Goal: Information Seeking & Learning: Learn about a topic

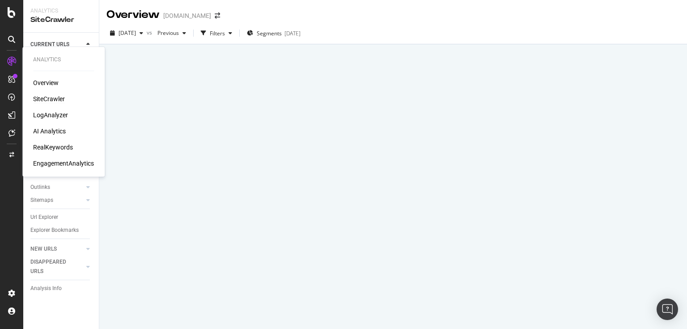
click at [40, 101] on div "SiteCrawler" at bounding box center [49, 98] width 32 height 9
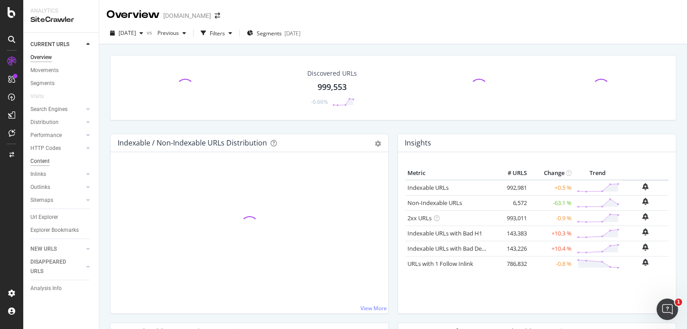
click at [48, 159] on div "Content" at bounding box center [39, 160] width 19 height 9
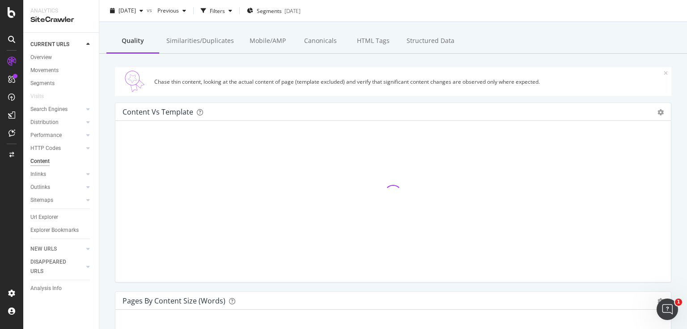
scroll to position [72, 0]
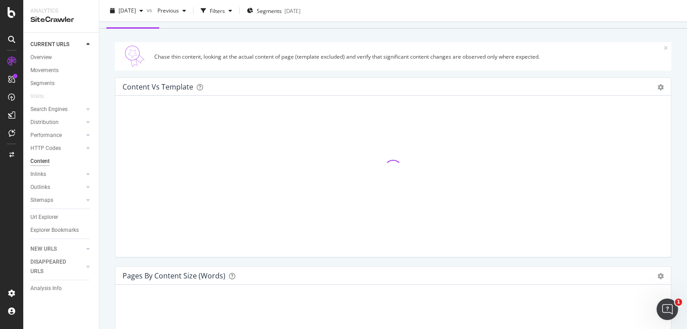
drag, startPoint x: 111, startPoint y: 133, endPoint x: 120, endPoint y: 199, distance: 66.8
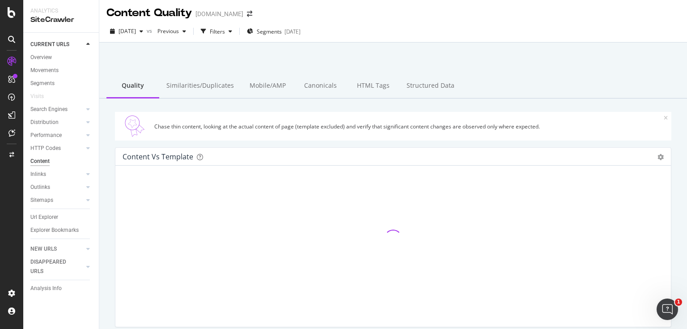
scroll to position [2, 0]
click at [131, 34] on span "[DATE]" at bounding box center [126, 31] width 17 height 8
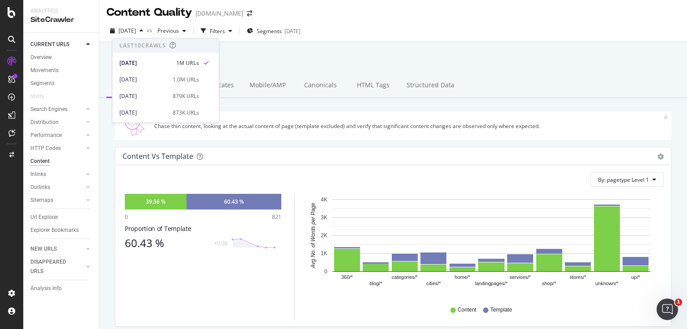
click at [369, 61] on div at bounding box center [393, 65] width 566 height 38
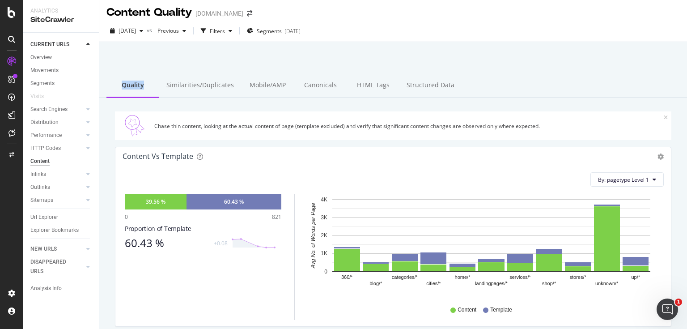
click at [369, 61] on div at bounding box center [393, 65] width 566 height 38
click at [281, 59] on div at bounding box center [393, 65] width 566 height 38
click at [370, 90] on div "HTML Tags" at bounding box center [372, 85] width 53 height 25
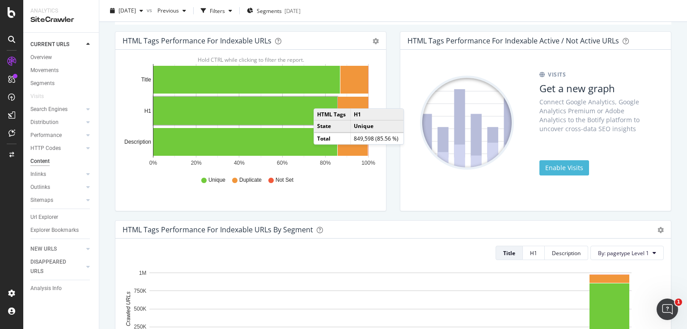
scroll to position [119, 0]
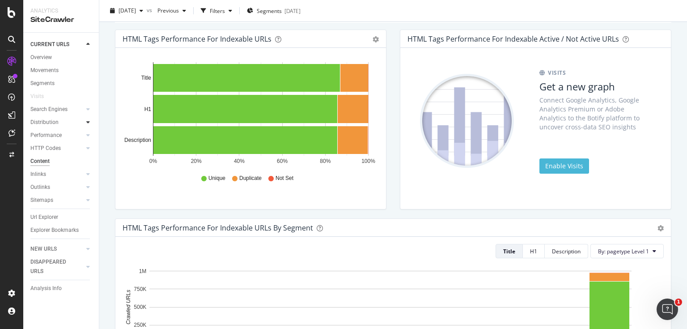
click at [85, 124] on div at bounding box center [88, 122] width 9 height 9
click at [88, 105] on div "Search Engines" at bounding box center [64, 109] width 68 height 13
click at [86, 213] on icon at bounding box center [88, 215] width 4 height 5
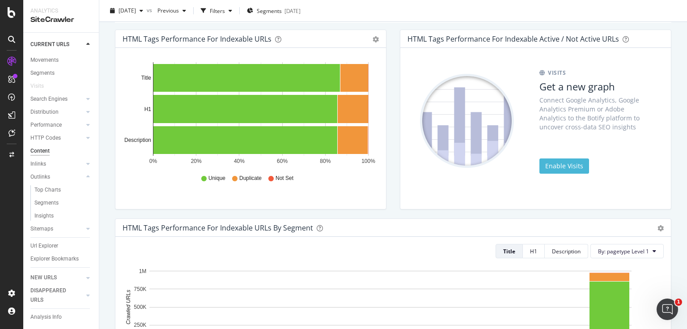
click at [85, 170] on div "Outlinks" at bounding box center [64, 176] width 68 height 13
click at [84, 159] on div at bounding box center [88, 163] width 9 height 9
click at [56, 241] on div "Url Explorer" at bounding box center [44, 245] width 28 height 9
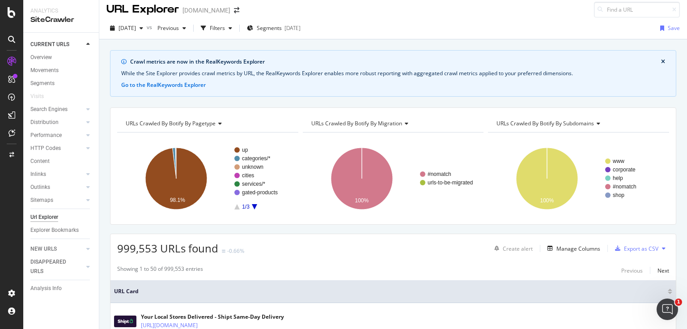
scroll to position [36, 0]
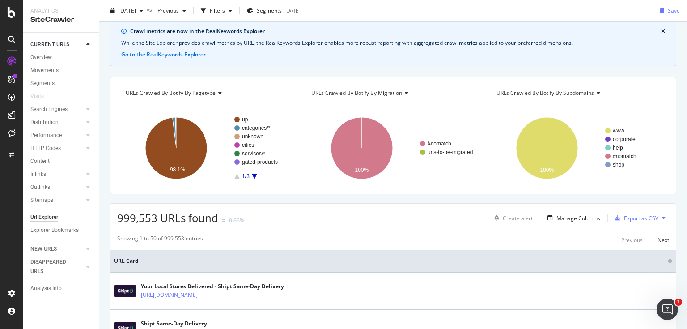
drag, startPoint x: 122, startPoint y: 126, endPoint x: 104, endPoint y: 166, distance: 43.2
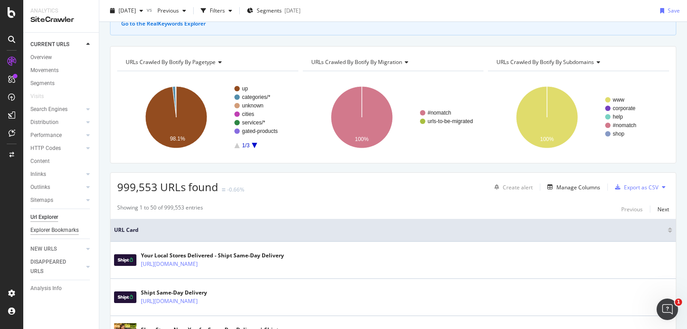
scroll to position [72, 0]
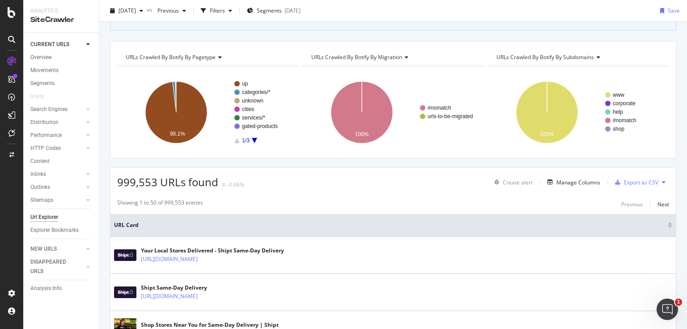
click at [538, 27] on div "Crawl metrics are now in the RealKeywords Explorer While the Site Explorer prov…" at bounding box center [393, 7] width 566 height 46
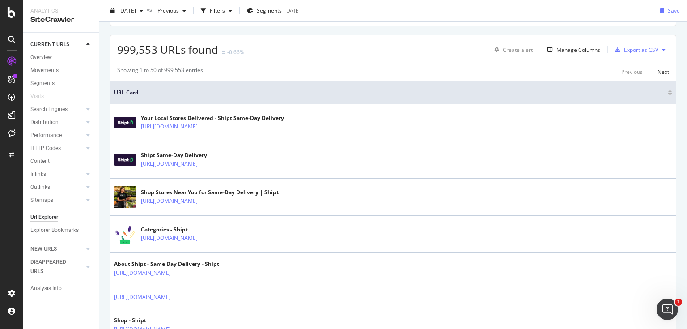
scroll to position [286, 0]
